Goal: Task Accomplishment & Management: Use online tool/utility

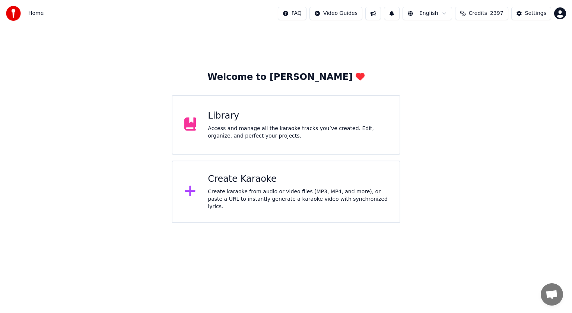
click at [249, 185] on div "Create Karaoke" at bounding box center [298, 179] width 180 height 12
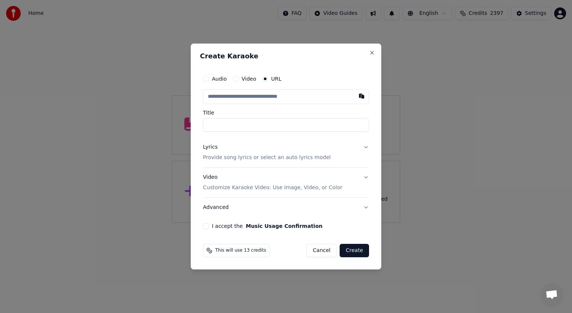
type input "**********"
type input "*********"
type input "**********"
click at [331, 121] on input "*********" at bounding box center [286, 124] width 166 height 13
click at [365, 148] on button "Lyrics Provide song lyrics or select an auto lyrics model" at bounding box center [286, 153] width 166 height 30
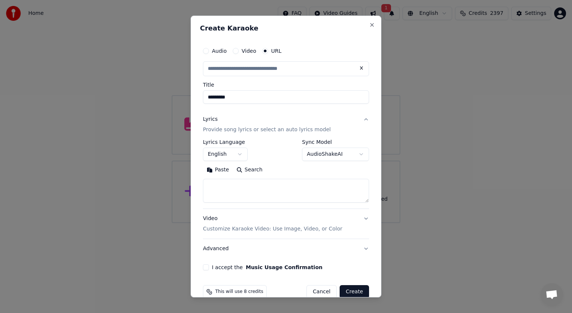
type input "**********"
click at [354, 153] on body "**********" at bounding box center [286, 111] width 572 height 223
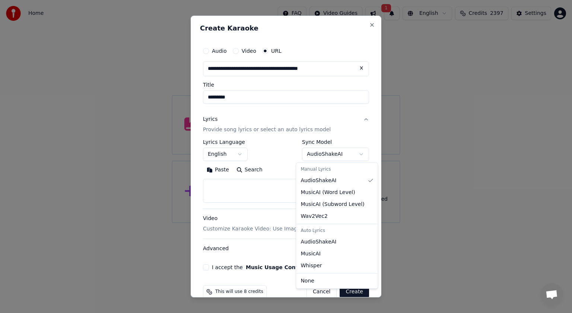
select select "**********"
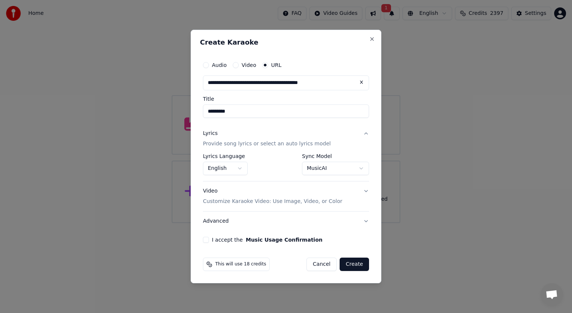
click at [204, 239] on button "I accept the Music Usage Confirmation" at bounding box center [206, 240] width 6 height 6
click at [354, 262] on button "Create" at bounding box center [354, 264] width 29 height 13
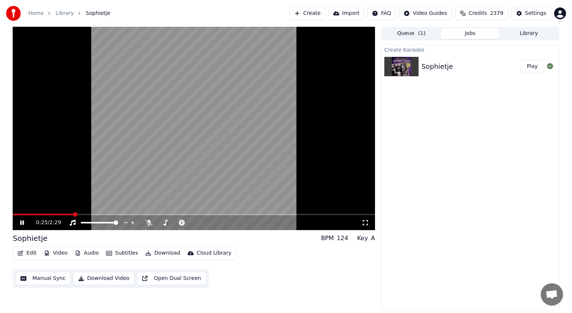
click at [19, 222] on icon at bounding box center [27, 223] width 17 height 6
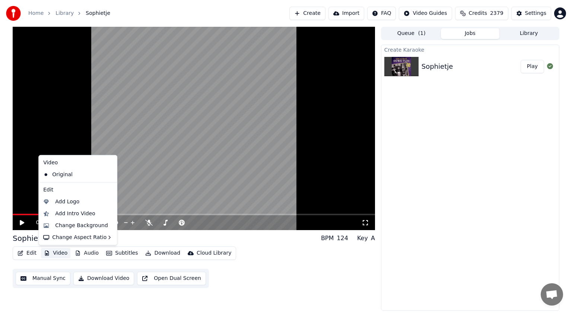
click at [63, 252] on button "Video" at bounding box center [55, 253] width 29 height 10
click at [69, 224] on div "Change Background" at bounding box center [81, 225] width 53 height 7
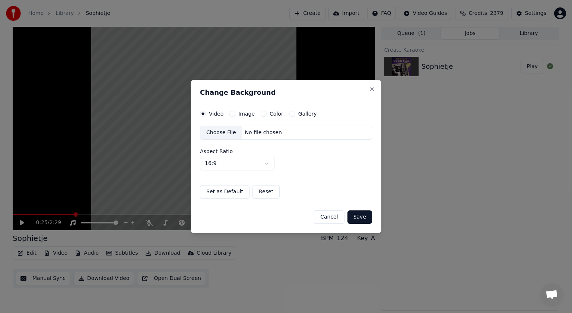
click at [245, 113] on label "Image" at bounding box center [246, 113] width 16 height 5
click at [235, 113] on button "Image" at bounding box center [232, 114] width 6 height 6
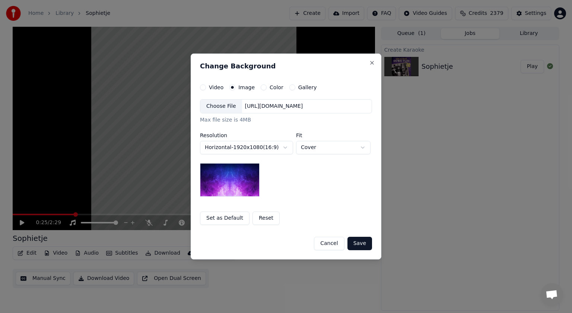
click at [224, 105] on div "Choose File" at bounding box center [221, 106] width 42 height 13
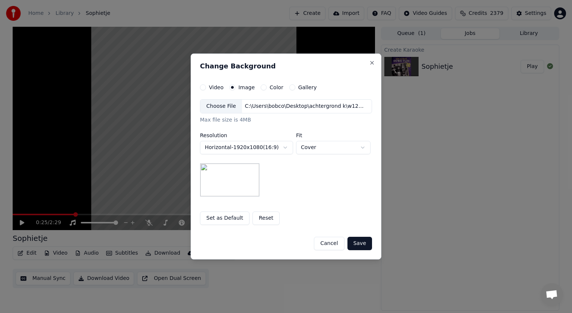
click at [362, 241] on button "Save" at bounding box center [359, 243] width 25 height 13
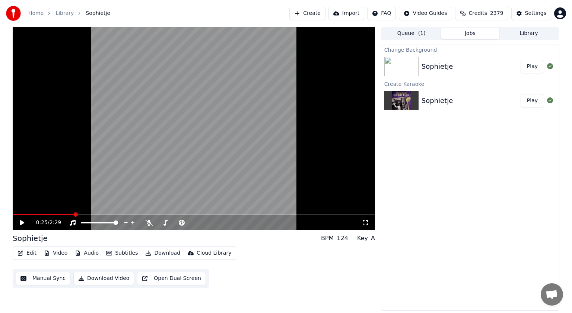
click at [536, 65] on button "Play" at bounding box center [531, 66] width 23 height 13
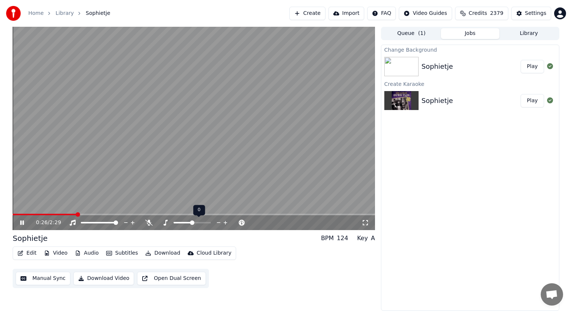
click at [189, 223] on span at bounding box center [182, 222] width 19 height 1
click at [21, 222] on icon at bounding box center [22, 223] width 4 height 4
click at [32, 251] on button "Edit" at bounding box center [27, 253] width 25 height 10
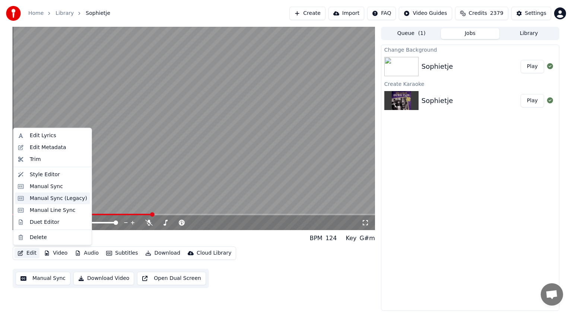
click at [39, 199] on div "Manual Sync (Legacy)" at bounding box center [58, 198] width 57 height 7
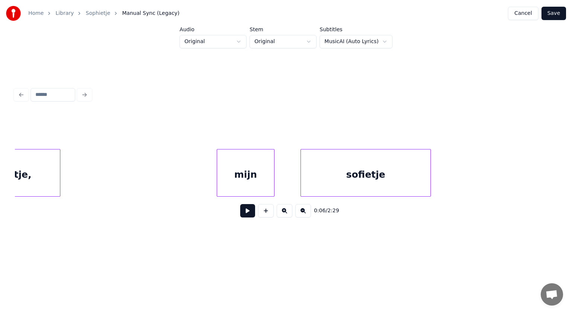
scroll to position [0, 1520]
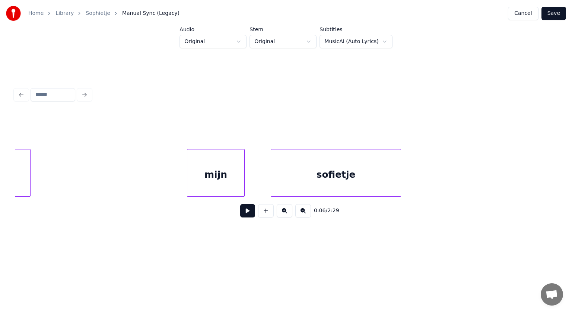
click at [340, 171] on div "sofietje" at bounding box center [336, 175] width 130 height 51
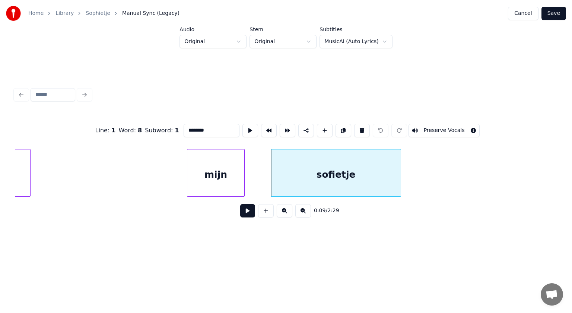
drag, startPoint x: 194, startPoint y: 127, endPoint x: 68, endPoint y: 282, distance: 199.1
click at [68, 260] on html "Home Library Sophietje Manual Sync (Legacy) Cancel Save Audio Original Stem Ori…" at bounding box center [286, 130] width 572 height 260
drag, startPoint x: 208, startPoint y: 129, endPoint x: 185, endPoint y: 128, distance: 23.9
click at [185, 128] on input "*********" at bounding box center [212, 130] width 56 height 13
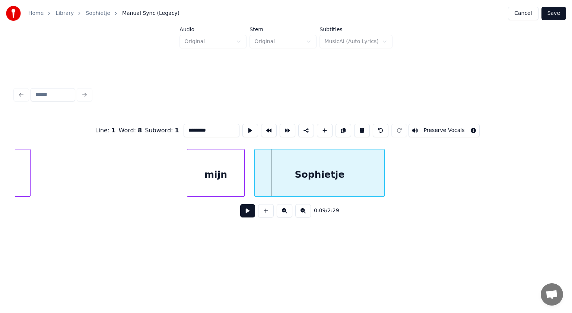
click at [271, 185] on div "Sophietje" at bounding box center [320, 175] width 130 height 51
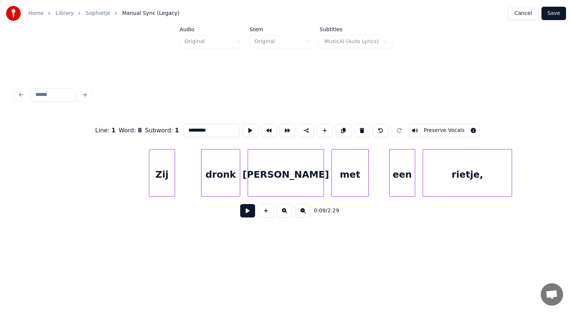
scroll to position [0, 1004]
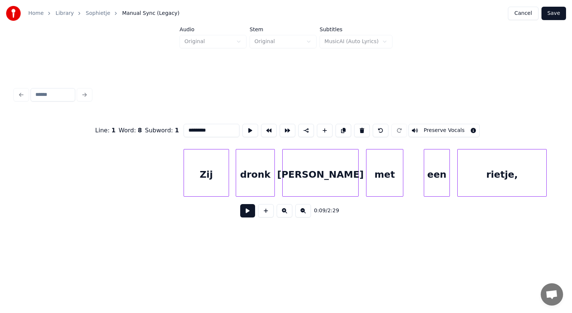
click at [227, 179] on div at bounding box center [227, 173] width 2 height 47
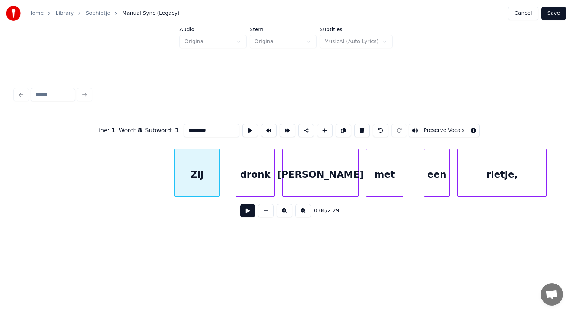
click at [202, 177] on div "Zij" at bounding box center [197, 175] width 45 height 51
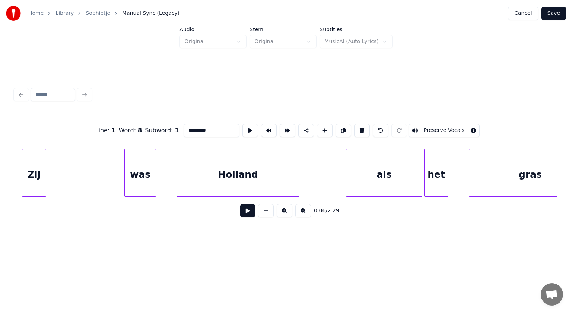
scroll to position [0, 2785]
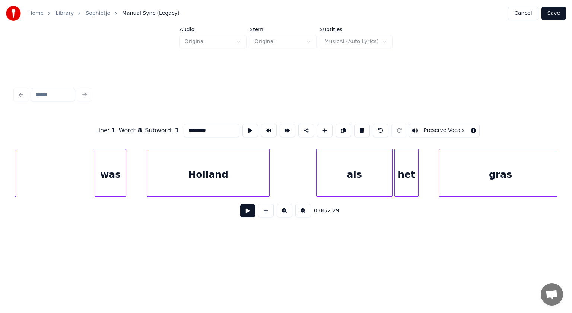
click at [214, 171] on div "Holland" at bounding box center [208, 175] width 122 height 51
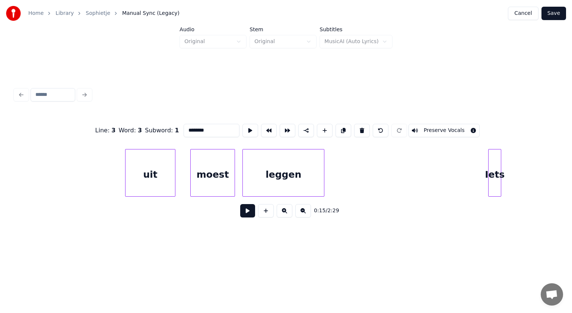
scroll to position [0, 4447]
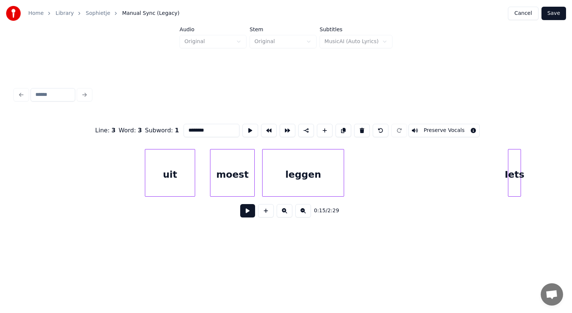
click at [172, 174] on div "uit" at bounding box center [170, 175] width 50 height 51
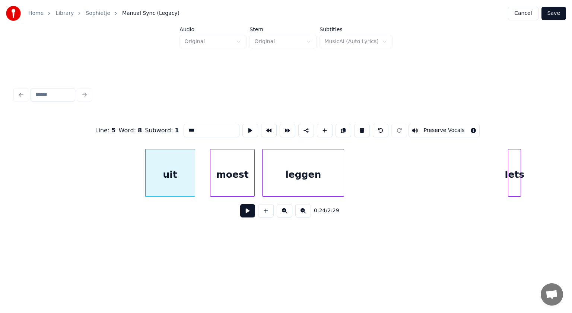
drag, startPoint x: 188, startPoint y: 128, endPoint x: 142, endPoint y: 141, distance: 48.0
click at [142, 141] on div "Line : 5 Word : 8 Subword : 1 *** Preserve Vocals" at bounding box center [286, 130] width 542 height 37
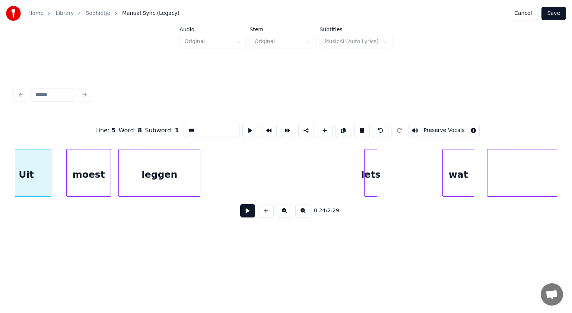
scroll to position [0, 4656]
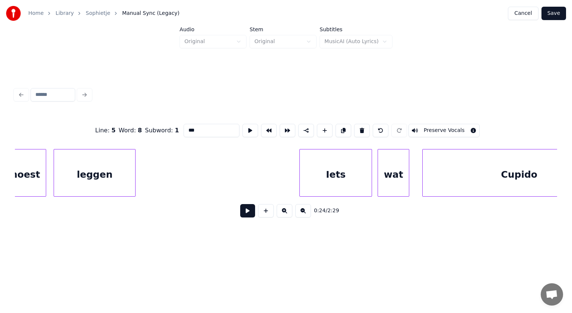
click at [371, 170] on div at bounding box center [370, 173] width 2 height 47
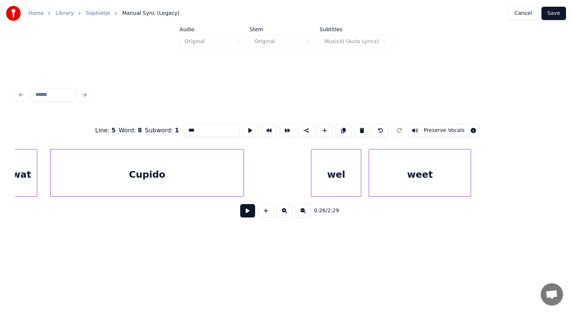
scroll to position [0, 5057]
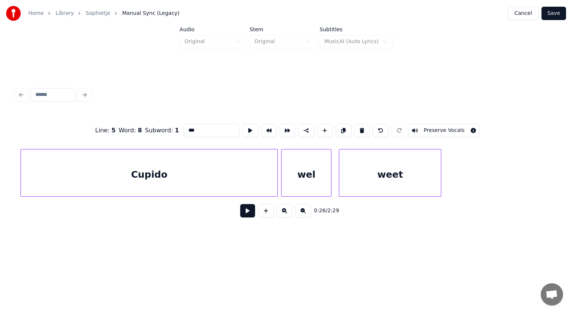
click at [276, 177] on div at bounding box center [276, 173] width 2 height 47
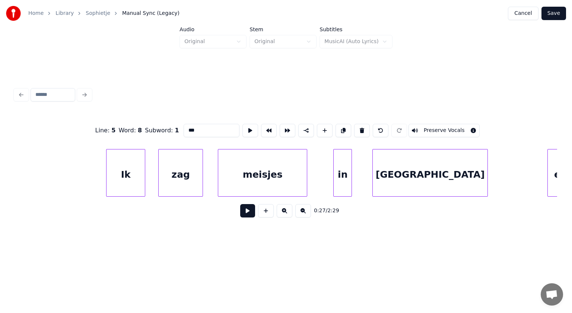
scroll to position [0, 6843]
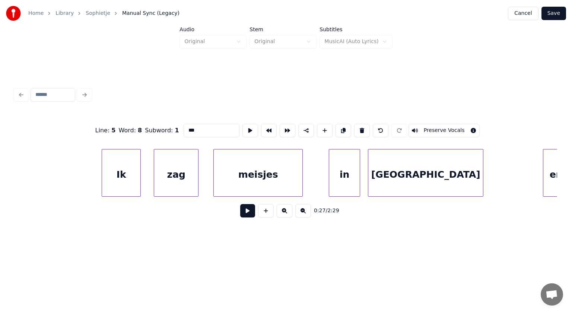
click at [358, 172] on div at bounding box center [358, 173] width 2 height 47
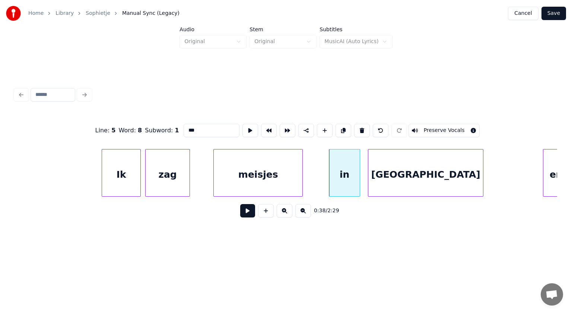
click at [167, 177] on div "zag" at bounding box center [168, 175] width 44 height 51
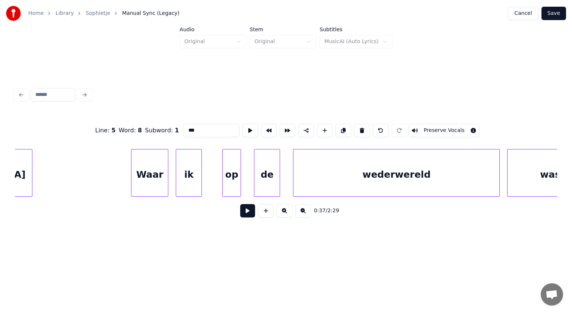
scroll to position [0, 8362]
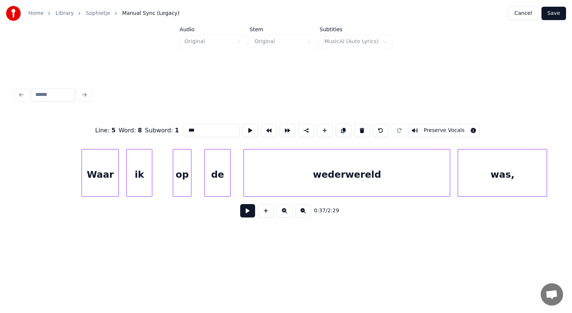
click at [363, 173] on div "wederwereld" at bounding box center [347, 175] width 206 height 51
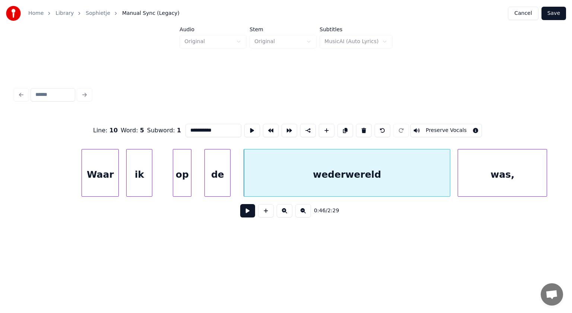
drag, startPoint x: 201, startPoint y: 128, endPoint x: 106, endPoint y: 156, distance: 99.1
click at [106, 156] on div "**********" at bounding box center [286, 168] width 542 height 113
click at [510, 181] on div "was," at bounding box center [502, 175] width 89 height 51
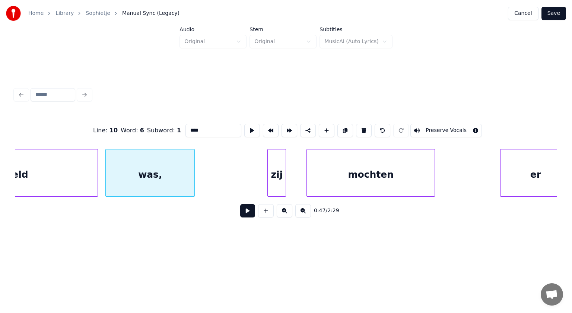
scroll to position [0, 8748]
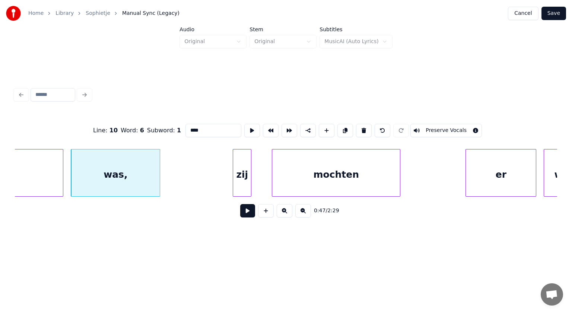
click at [242, 178] on div "zij" at bounding box center [242, 175] width 18 height 51
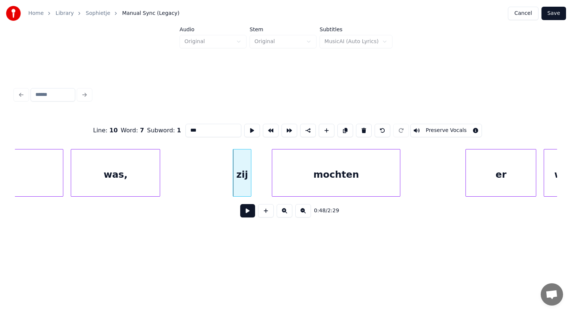
drag, startPoint x: 206, startPoint y: 127, endPoint x: 175, endPoint y: 123, distance: 31.2
click at [175, 123] on div "Line : 10 Word : 7 Subword : 1 *** Preserve Vocals" at bounding box center [286, 130] width 542 height 37
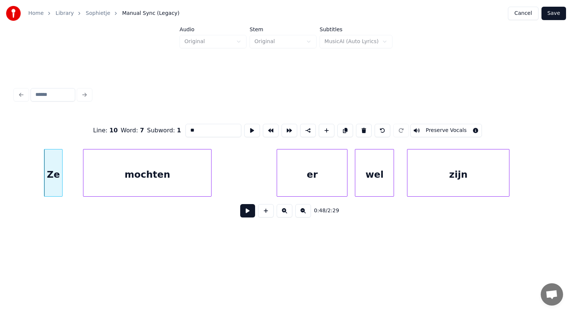
scroll to position [0, 8942]
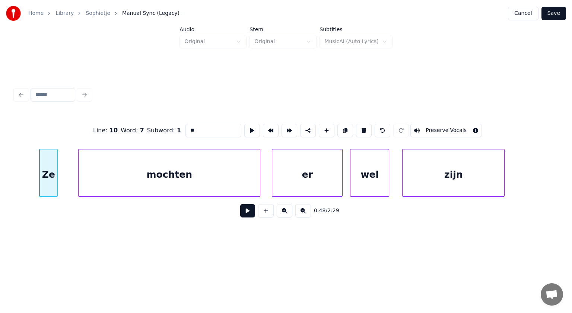
click at [259, 164] on div at bounding box center [259, 173] width 2 height 47
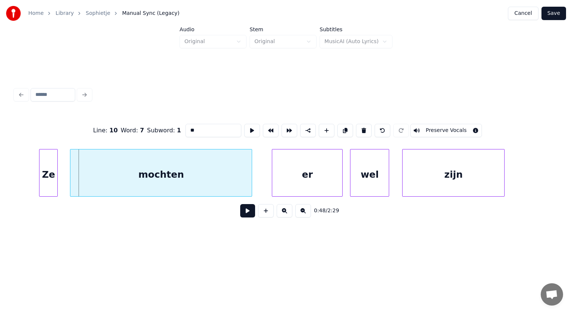
click at [220, 168] on div "mochten" at bounding box center [160, 175] width 181 height 51
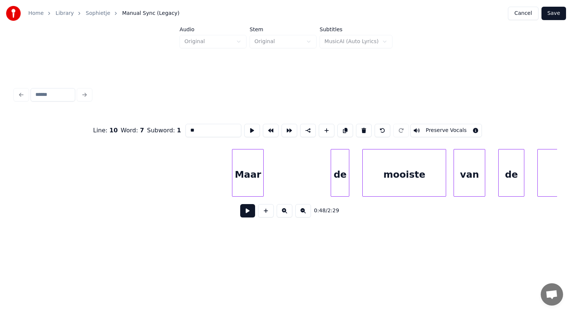
scroll to position [0, 9641]
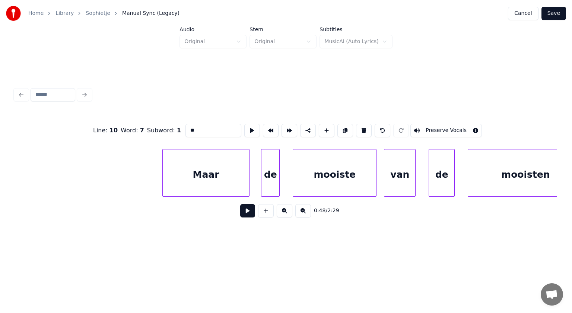
click at [247, 173] on div at bounding box center [248, 173] width 2 height 47
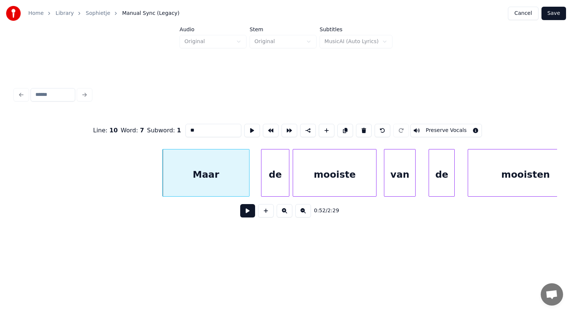
click at [288, 161] on div at bounding box center [288, 173] width 2 height 47
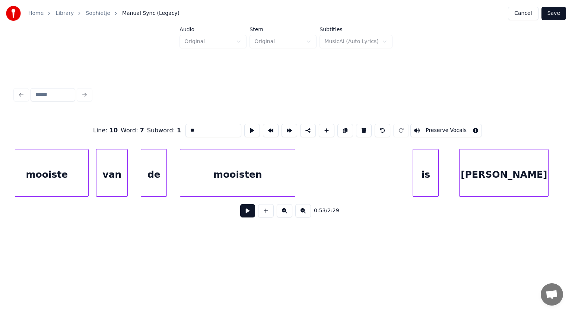
scroll to position [0, 9979]
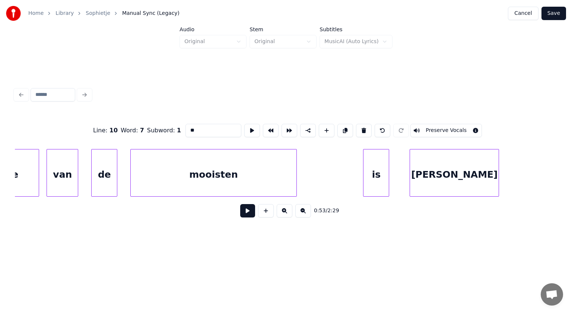
click at [295, 168] on div at bounding box center [295, 173] width 2 height 47
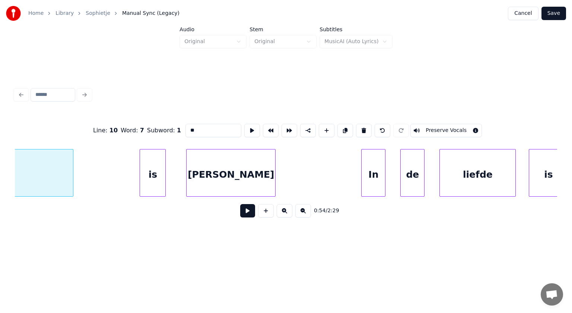
scroll to position [0, 10242]
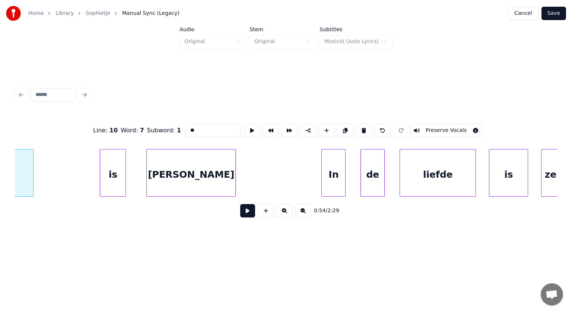
click at [109, 185] on div "is" at bounding box center [112, 175] width 25 height 51
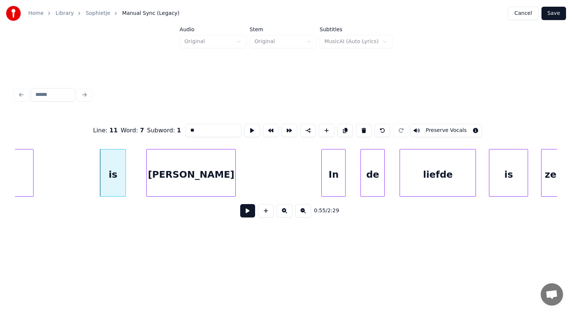
type input "**"
click at [245, 211] on button at bounding box center [247, 210] width 15 height 13
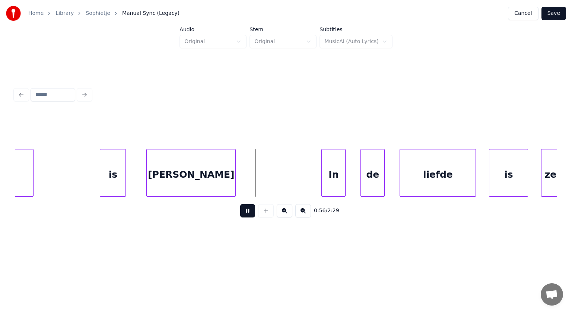
click at [245, 211] on button at bounding box center [247, 210] width 15 height 13
click at [188, 189] on div "[PERSON_NAME]" at bounding box center [180, 175] width 89 height 51
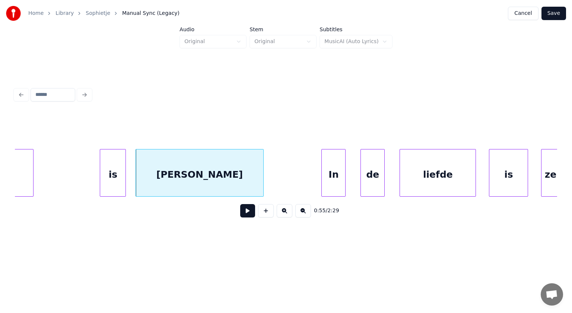
click at [262, 184] on div at bounding box center [262, 173] width 2 height 47
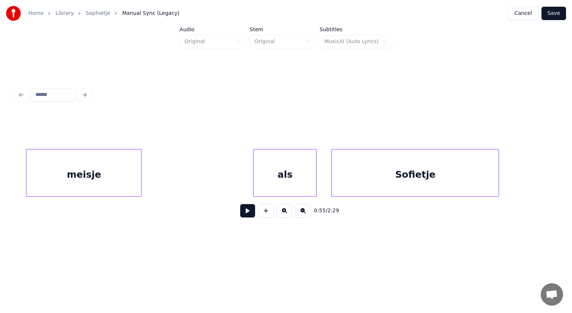
scroll to position [0, 11497]
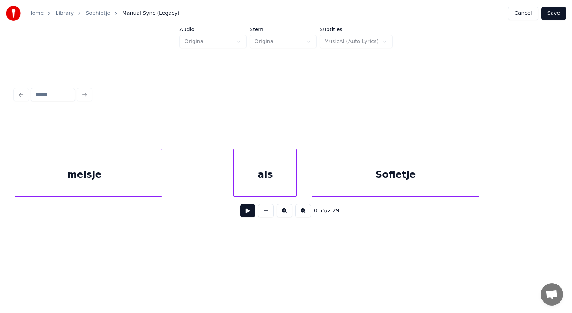
click at [161, 176] on div at bounding box center [160, 173] width 2 height 47
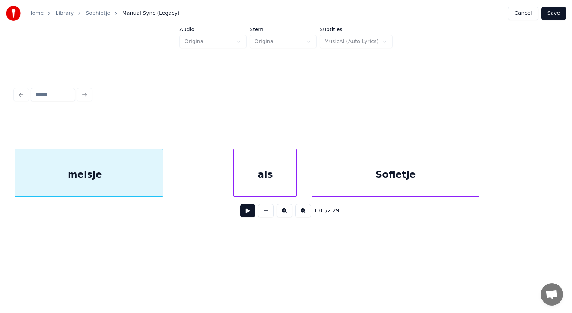
scroll to position [0, 11488]
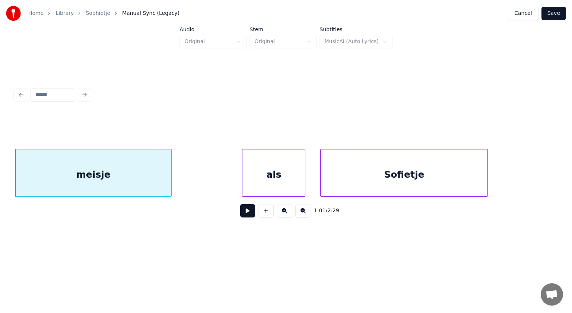
click at [438, 174] on div "Sofietje" at bounding box center [404, 175] width 167 height 51
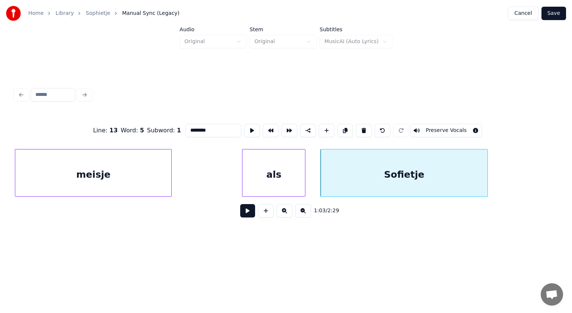
drag, startPoint x: 225, startPoint y: 126, endPoint x: 139, endPoint y: 130, distance: 85.7
click at [139, 130] on div "Line : 13 Word : 5 Subword : 1 ******** Preserve Vocals" at bounding box center [286, 130] width 542 height 37
paste input "*"
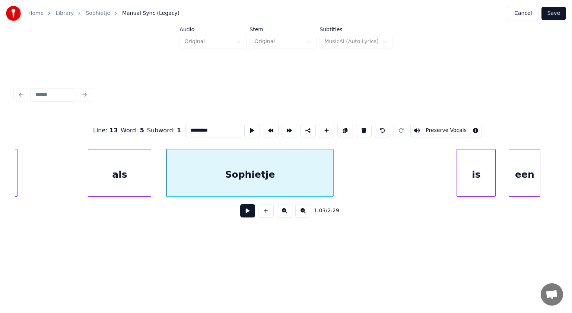
scroll to position [0, 11672]
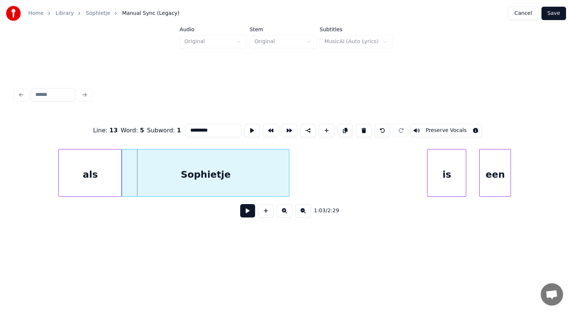
click at [264, 181] on div "Sophietje" at bounding box center [205, 175] width 167 height 51
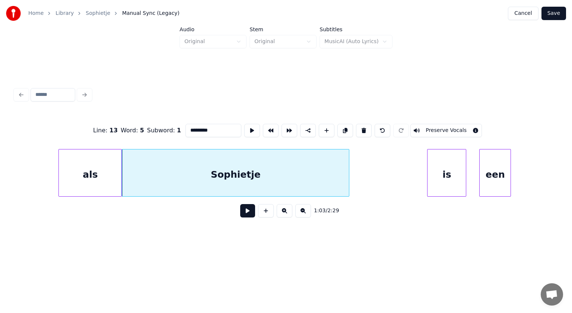
click at [347, 180] on div at bounding box center [348, 173] width 2 height 47
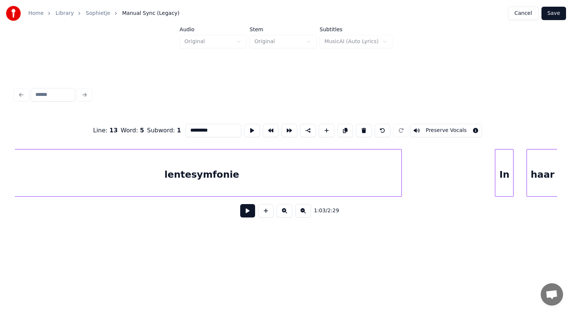
scroll to position [0, 12232]
click at [237, 171] on div "lentesymfonie" at bounding box center [196, 175] width 399 height 51
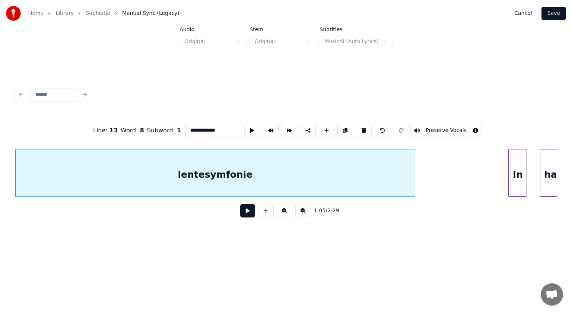
click at [200, 128] on input "**********" at bounding box center [213, 130] width 56 height 13
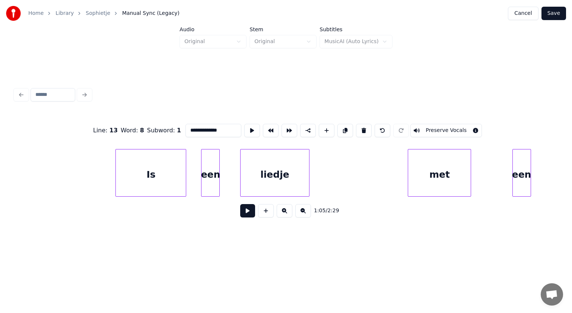
scroll to position [0, 13484]
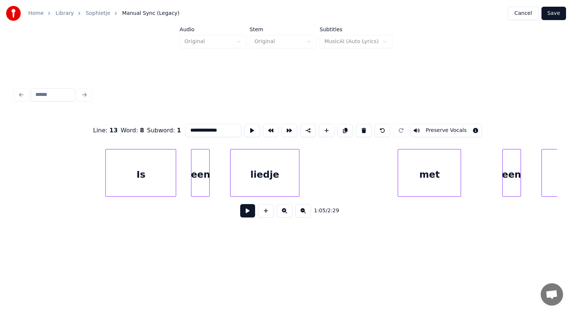
click at [162, 179] on div "Is" at bounding box center [141, 175] width 70 height 51
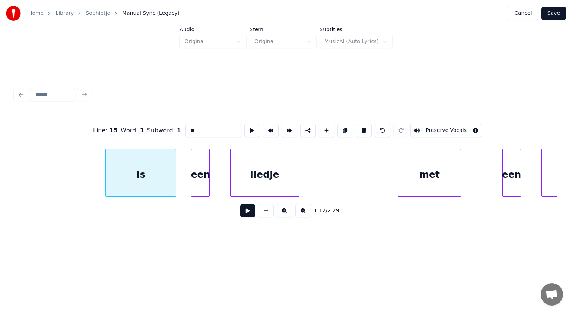
click at [187, 128] on input "**" at bounding box center [213, 130] width 56 height 13
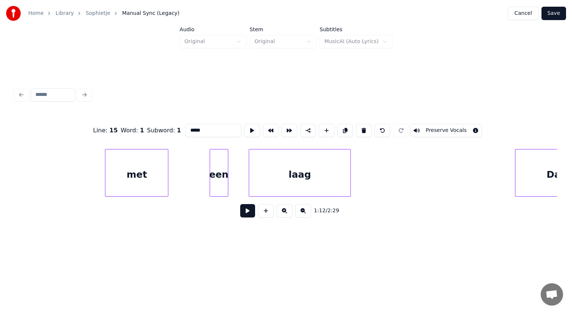
scroll to position [0, 13802]
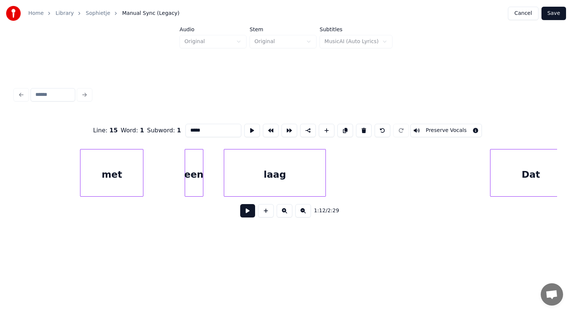
click at [282, 186] on div "laag" at bounding box center [275, 175] width 102 height 51
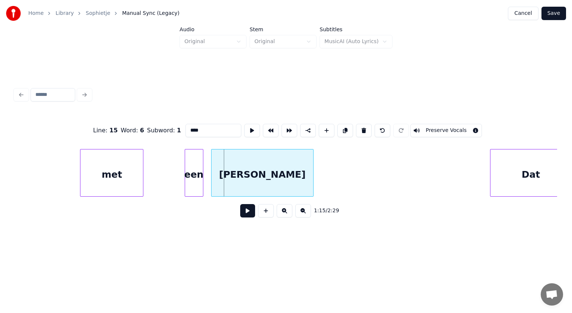
click at [221, 180] on div "[PERSON_NAME]" at bounding box center [262, 175] width 102 height 51
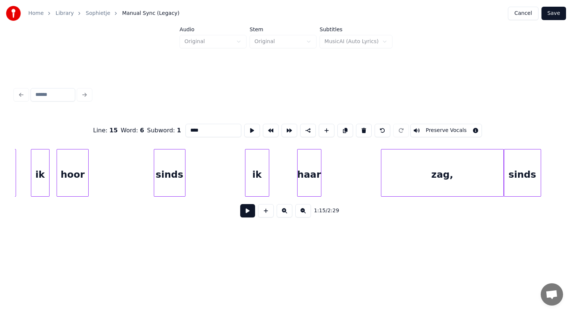
scroll to position [0, 14373]
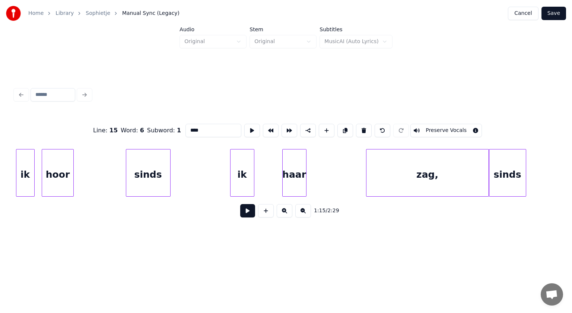
click at [127, 166] on div at bounding box center [127, 173] width 2 height 47
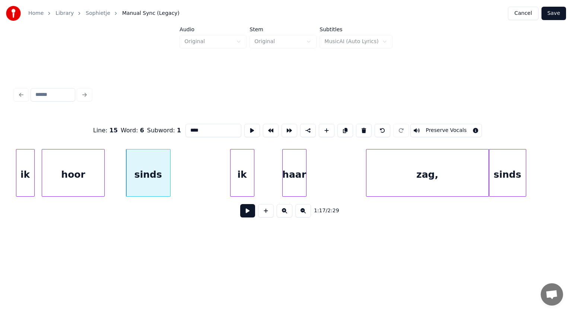
click at [102, 163] on div at bounding box center [103, 173] width 2 height 47
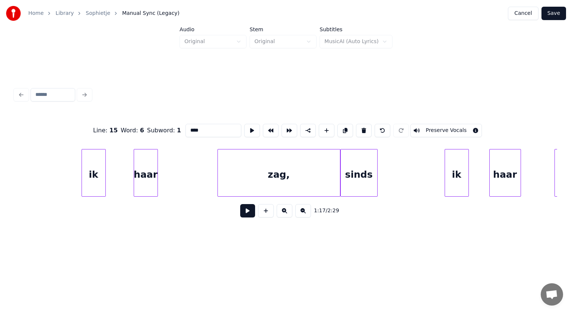
scroll to position [0, 14571]
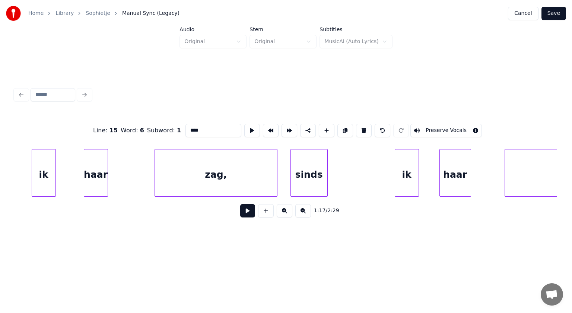
click at [249, 177] on div "zag," at bounding box center [216, 175] width 122 height 51
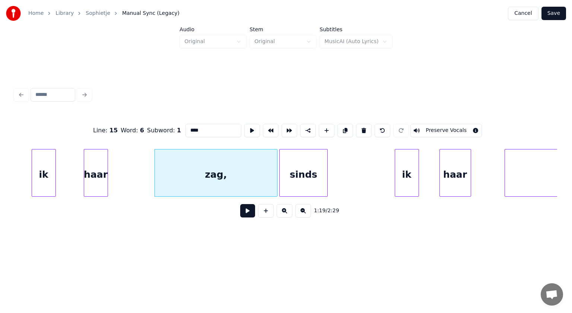
click at [280, 170] on div at bounding box center [281, 173] width 2 height 47
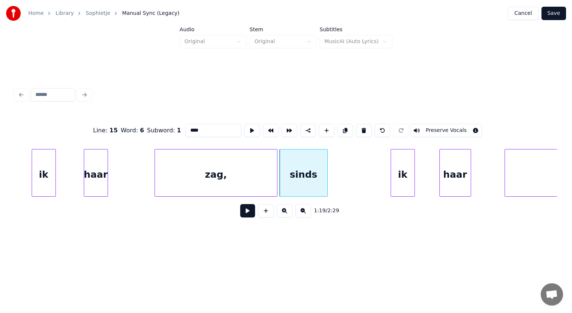
click at [399, 176] on div "ik" at bounding box center [402, 175] width 23 height 51
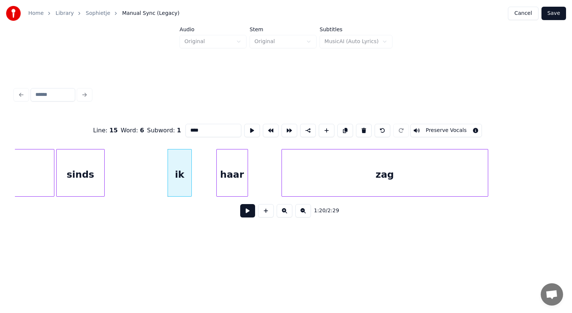
scroll to position [0, 14854]
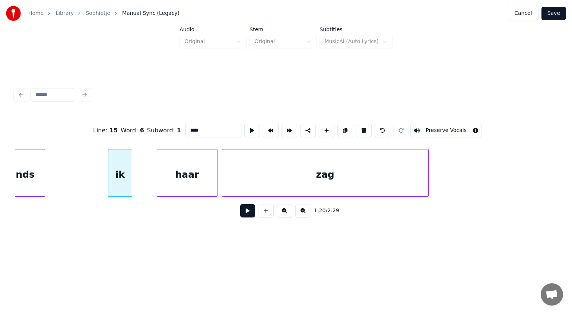
click at [216, 164] on div at bounding box center [216, 173] width 2 height 47
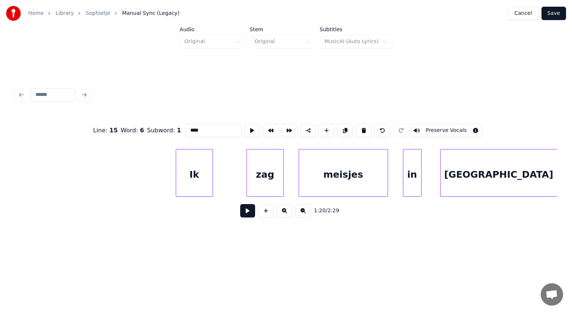
scroll to position [0, 18257]
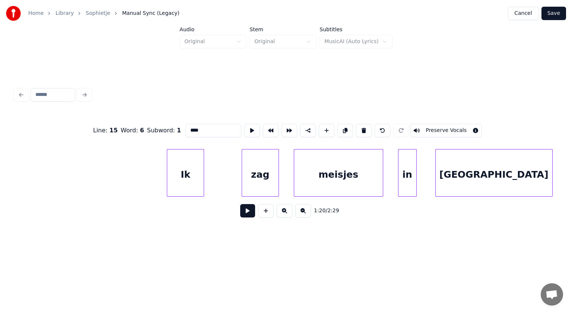
click at [191, 174] on div "Ik" at bounding box center [185, 175] width 36 height 51
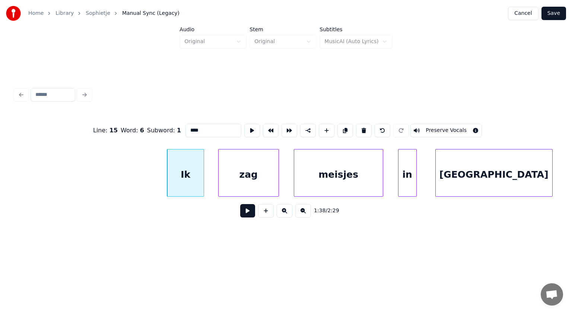
click at [220, 173] on div at bounding box center [220, 173] width 2 height 47
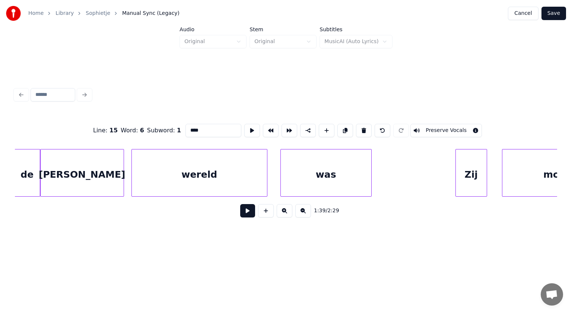
scroll to position [0, 20053]
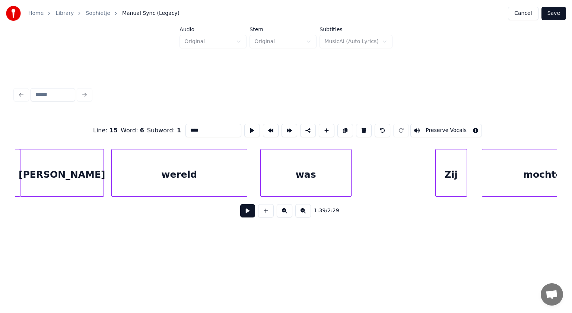
click at [80, 180] on div "[PERSON_NAME]" at bounding box center [61, 175] width 83 height 51
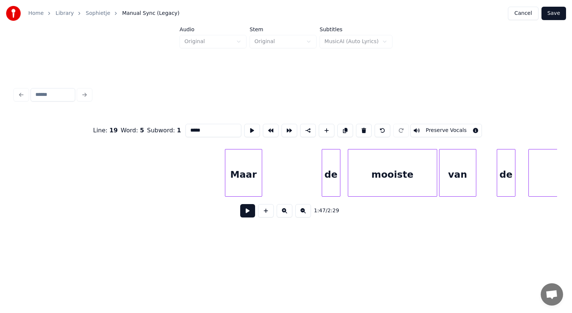
scroll to position [0, 21105]
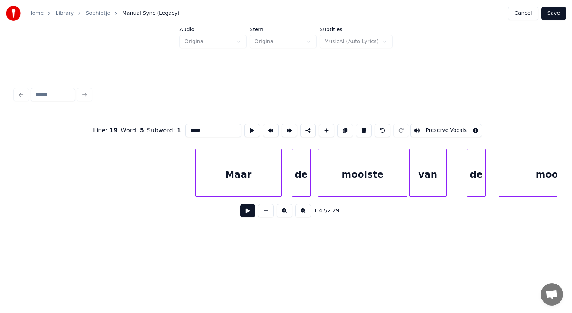
click at [279, 177] on div at bounding box center [280, 173] width 2 height 47
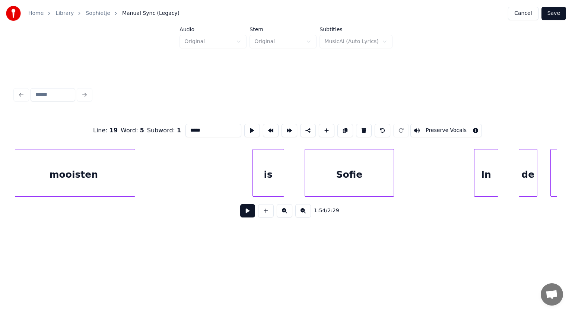
scroll to position [0, 21630]
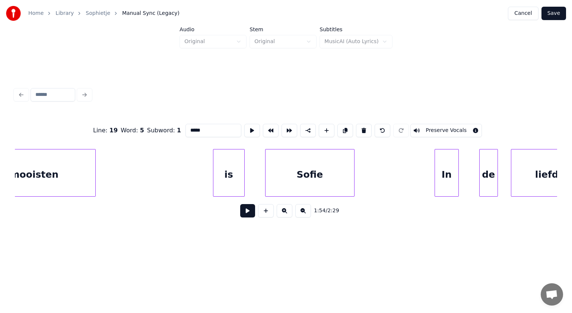
click at [329, 178] on div "Sofie" at bounding box center [309, 175] width 89 height 51
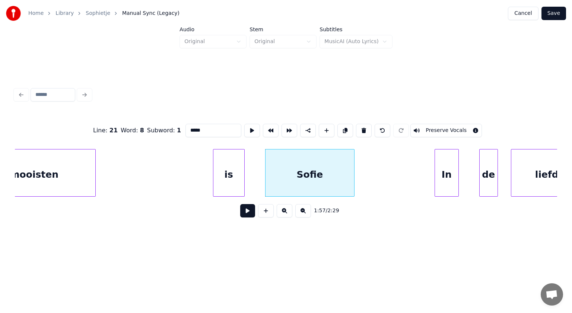
drag, startPoint x: 209, startPoint y: 128, endPoint x: 159, endPoint y: 132, distance: 49.7
click at [159, 132] on div "Line : 21 Word : 8 Subword : 1 ***** Preserve Vocals" at bounding box center [286, 130] width 542 height 37
paste input "****"
type input "******"
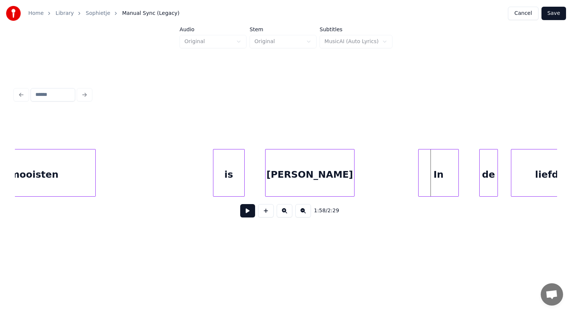
click at [419, 171] on div at bounding box center [419, 173] width 2 height 47
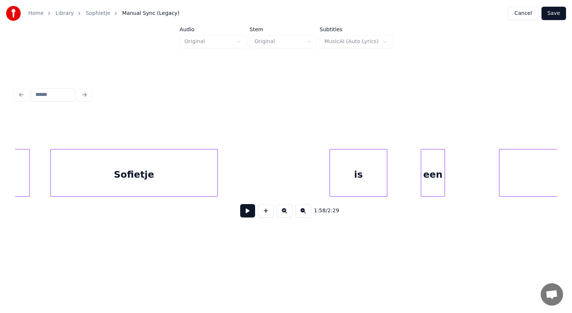
scroll to position [0, 23268]
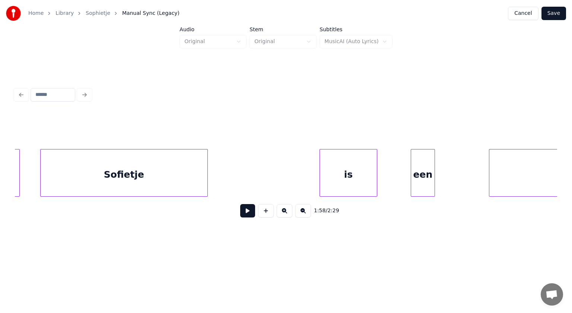
click at [160, 170] on div "Sofietje" at bounding box center [124, 175] width 167 height 51
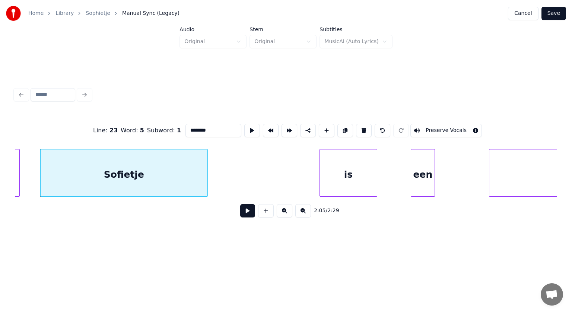
drag, startPoint x: 157, startPoint y: 128, endPoint x: 119, endPoint y: 133, distance: 37.5
click at [119, 133] on div "Line : 23 Word : 5 Subword : 1 ******** Preserve Vocals" at bounding box center [286, 130] width 542 height 37
paste input "*"
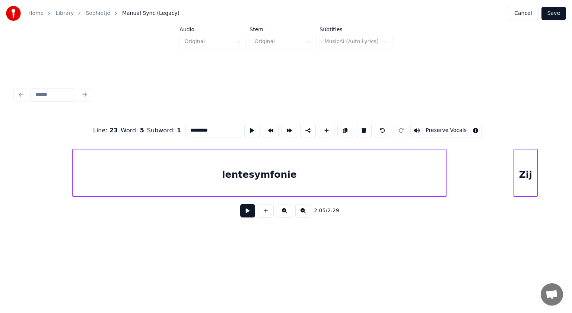
scroll to position [0, 23694]
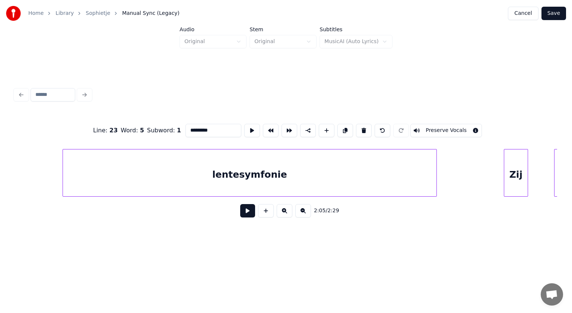
click at [267, 184] on div "lentesymfonie" at bounding box center [249, 175] width 373 height 51
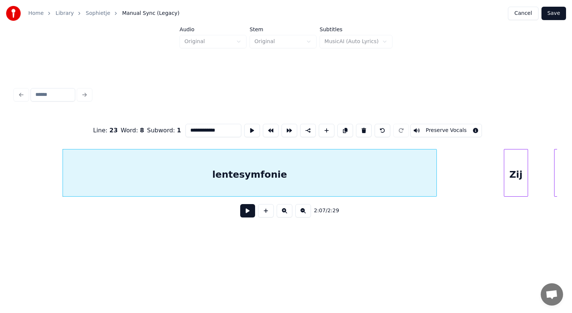
click at [201, 127] on input "**********" at bounding box center [213, 130] width 56 height 13
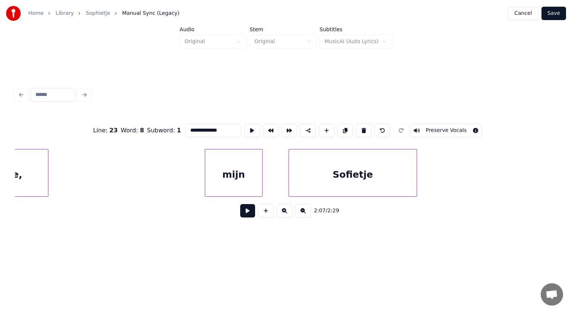
scroll to position [0, 24553]
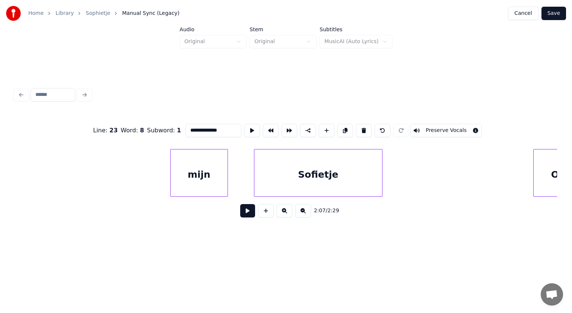
click at [336, 170] on div "Sofietje" at bounding box center [318, 175] width 128 height 51
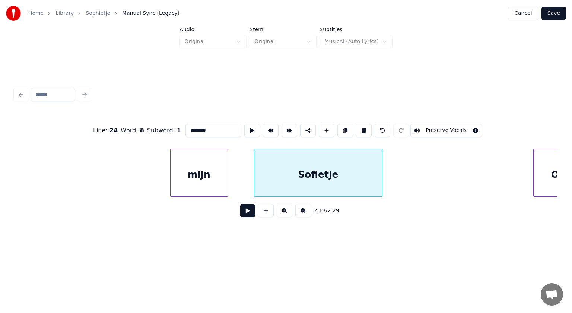
drag, startPoint x: 211, startPoint y: 123, endPoint x: 133, endPoint y: 123, distance: 77.8
click at [133, 123] on div "Line : 24 Word : 8 Subword : 1 ******** Preserve Vocals" at bounding box center [286, 130] width 542 height 37
paste input "*"
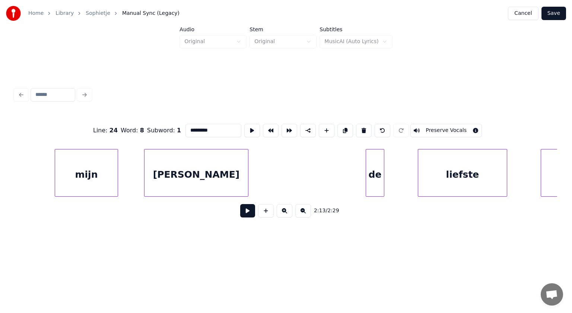
scroll to position [0, 26101]
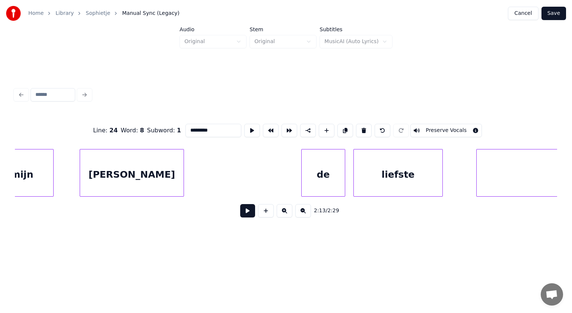
click at [345, 164] on div at bounding box center [343, 173] width 2 height 47
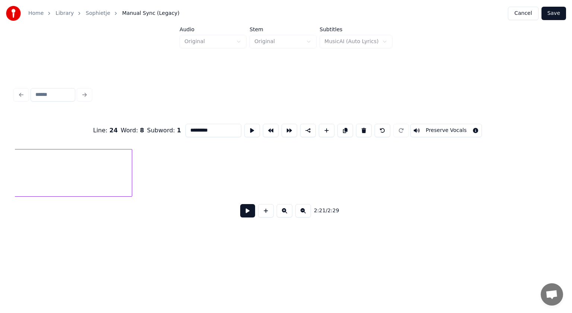
scroll to position [0, 26875]
type input "*********"
click at [554, 15] on button "Save" at bounding box center [553, 13] width 25 height 13
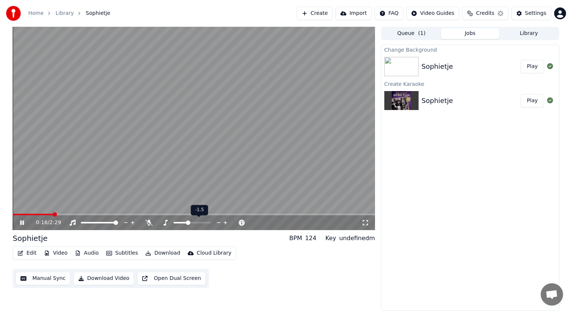
click at [187, 223] on span at bounding box center [188, 223] width 4 height 4
click at [186, 223] on span at bounding box center [186, 223] width 4 height 4
click at [14, 214] on span at bounding box center [14, 214] width 3 height 1
click at [22, 222] on icon at bounding box center [27, 223] width 17 height 6
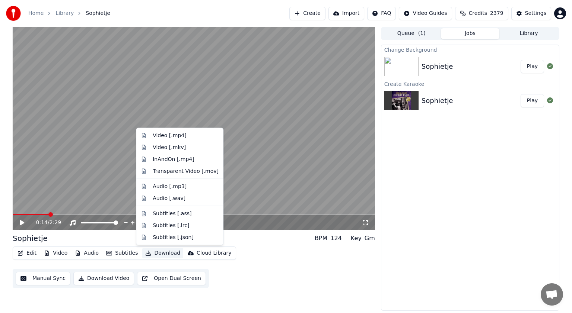
click at [162, 252] on button "Download" at bounding box center [162, 253] width 41 height 10
click at [163, 136] on div "Video [.mp4]" at bounding box center [170, 135] width 34 height 7
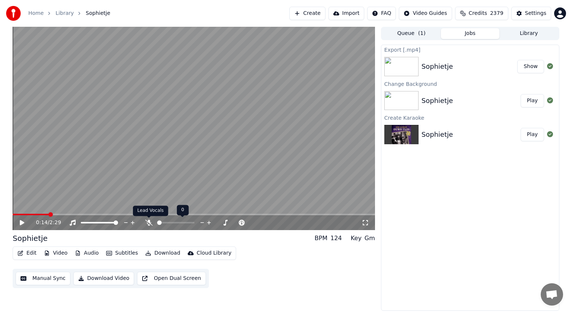
click at [147, 224] on icon at bounding box center [148, 223] width 7 height 6
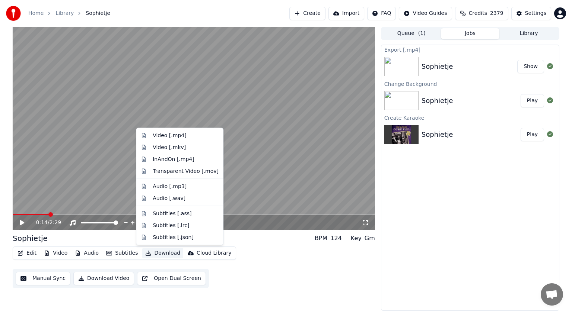
click at [158, 254] on button "Download" at bounding box center [162, 253] width 41 height 10
click at [162, 137] on div "Video [.mp4]" at bounding box center [170, 135] width 34 height 7
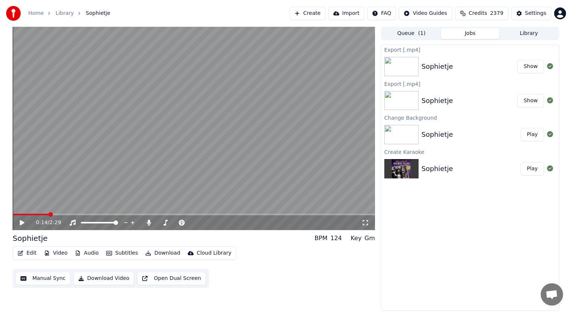
click at [322, 10] on button "Create" at bounding box center [307, 13] width 36 height 13
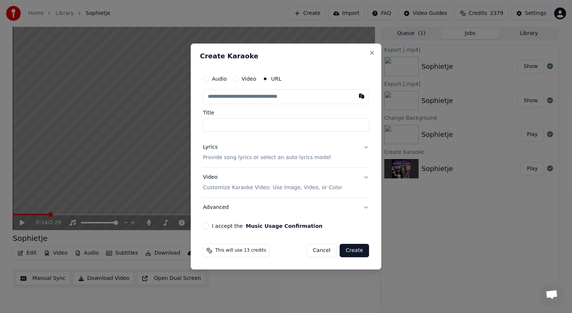
click at [214, 96] on input "text" at bounding box center [286, 96] width 166 height 15
type input "**********"
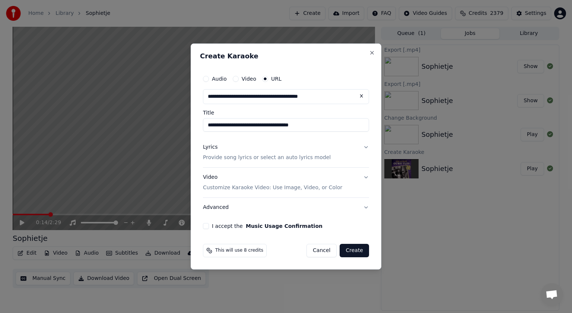
click at [366, 147] on button "Lyrics Provide song lyrics or select an auto lyrics model" at bounding box center [286, 153] width 166 height 30
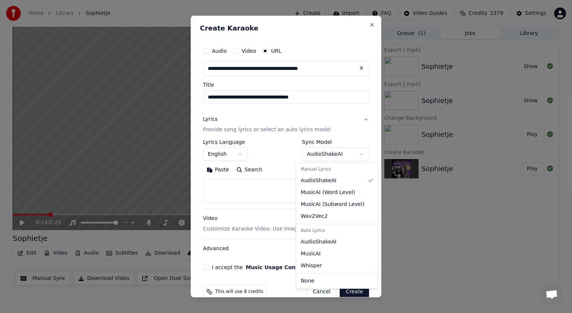
click at [356, 153] on body "**********" at bounding box center [286, 156] width 572 height 313
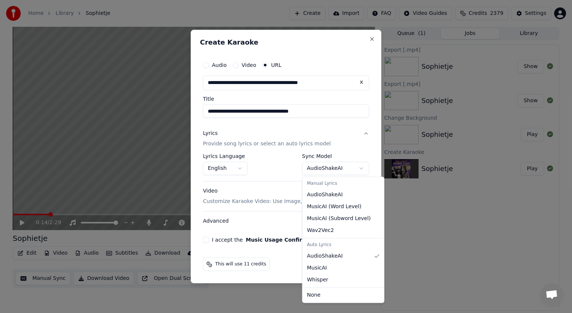
click at [363, 167] on body "**********" at bounding box center [286, 156] width 572 height 313
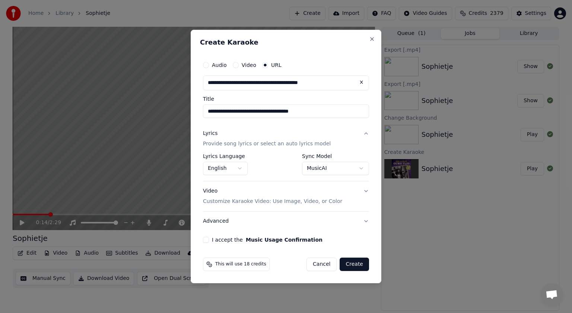
click at [207, 240] on button "I accept the Music Usage Confirmation" at bounding box center [206, 240] width 6 height 6
click at [354, 264] on button "Create" at bounding box center [354, 264] width 29 height 13
select select "**********"
select select
